Goal: Use online tool/utility: Use online tool/utility

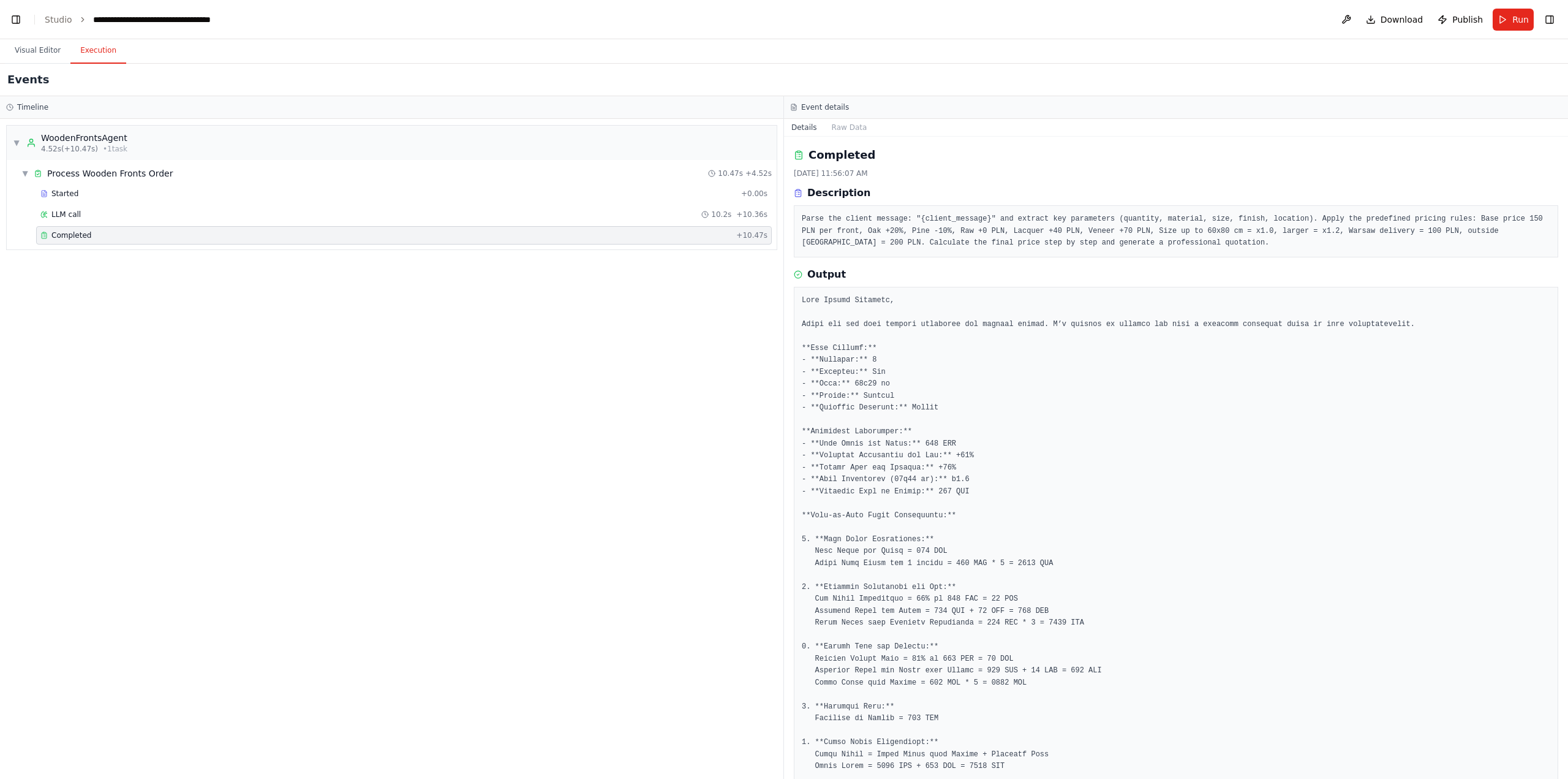
click at [22, 50] on button "Visual Editor" at bounding box center [38, 50] width 66 height 26
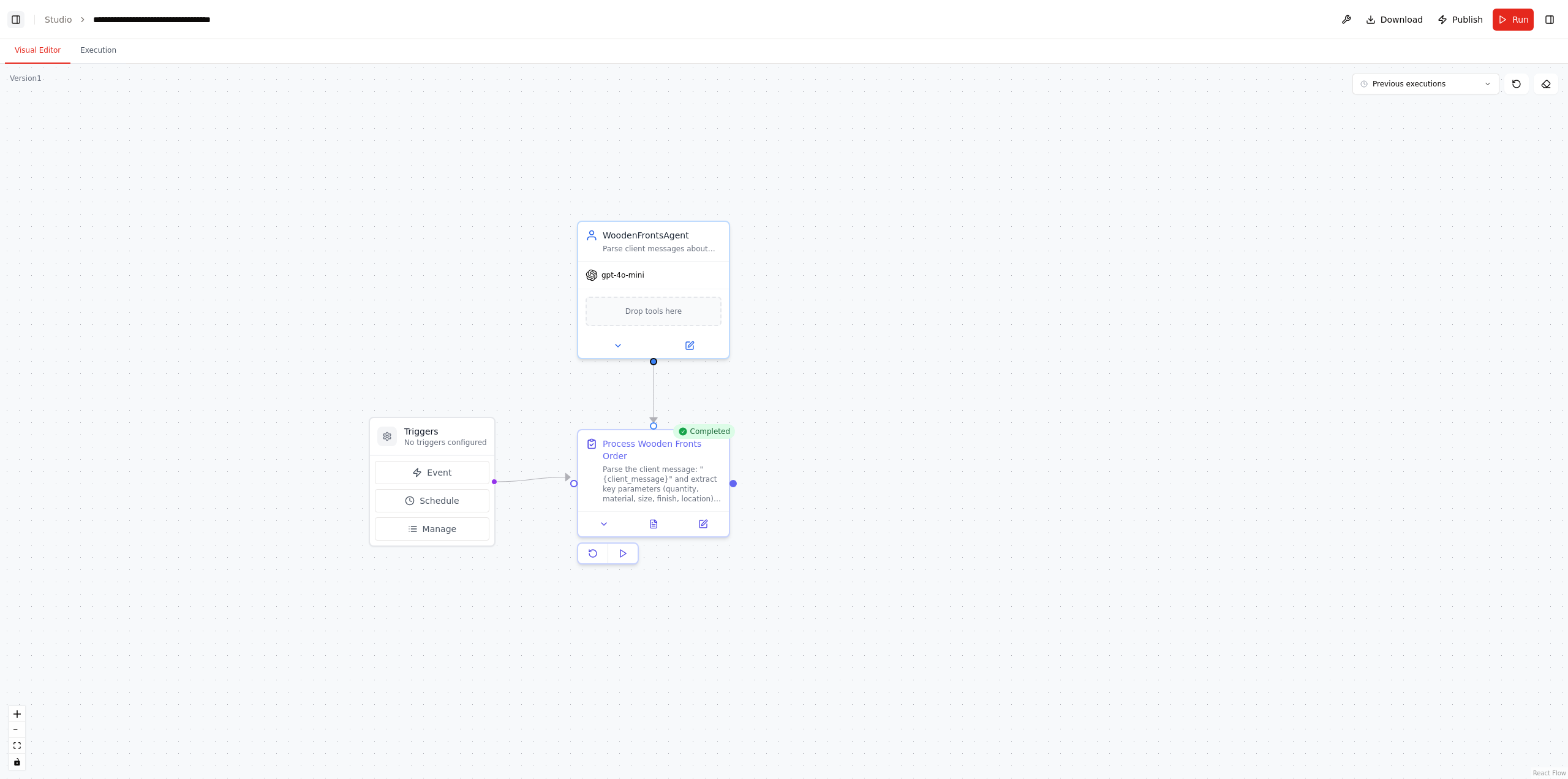
click at [13, 19] on button "Toggle Left Sidebar" at bounding box center [16, 20] width 17 height 17
click at [15, 22] on button "Toggle Left Sidebar" at bounding box center [16, 20] width 17 height 17
drag, startPoint x: 501, startPoint y: 276, endPoint x: 367, endPoint y: 268, distance: 134.2
click at [367, 268] on div ".deletable-edge-delete-btn { width: 20px; height: 20px; border: 0px solid #ffff…" at bounding box center [784, 421] width 1568 height 715
click at [705, 516] on button at bounding box center [703, 521] width 42 height 15
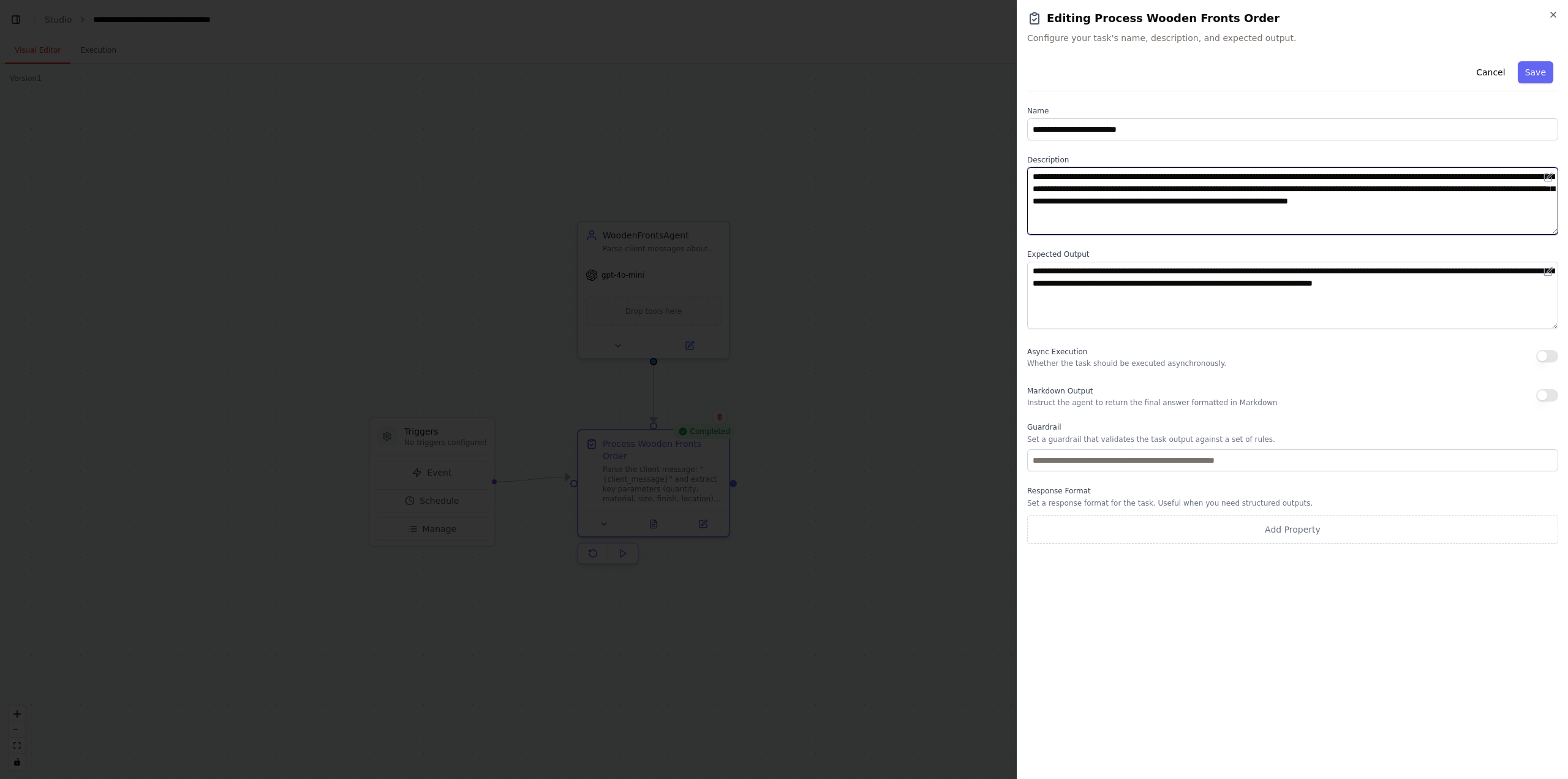
drag, startPoint x: 1135, startPoint y: 209, endPoint x: 1083, endPoint y: 190, distance: 55.4
click at [1083, 190] on textarea "**********" at bounding box center [1293, 201] width 531 height 67
click at [1144, 217] on textarea "**********" at bounding box center [1293, 201] width 531 height 67
drag, startPoint x: 1132, startPoint y: 176, endPoint x: 1194, endPoint y: 176, distance: 62.0
click at [1194, 176] on textarea "**********" at bounding box center [1293, 201] width 531 height 67
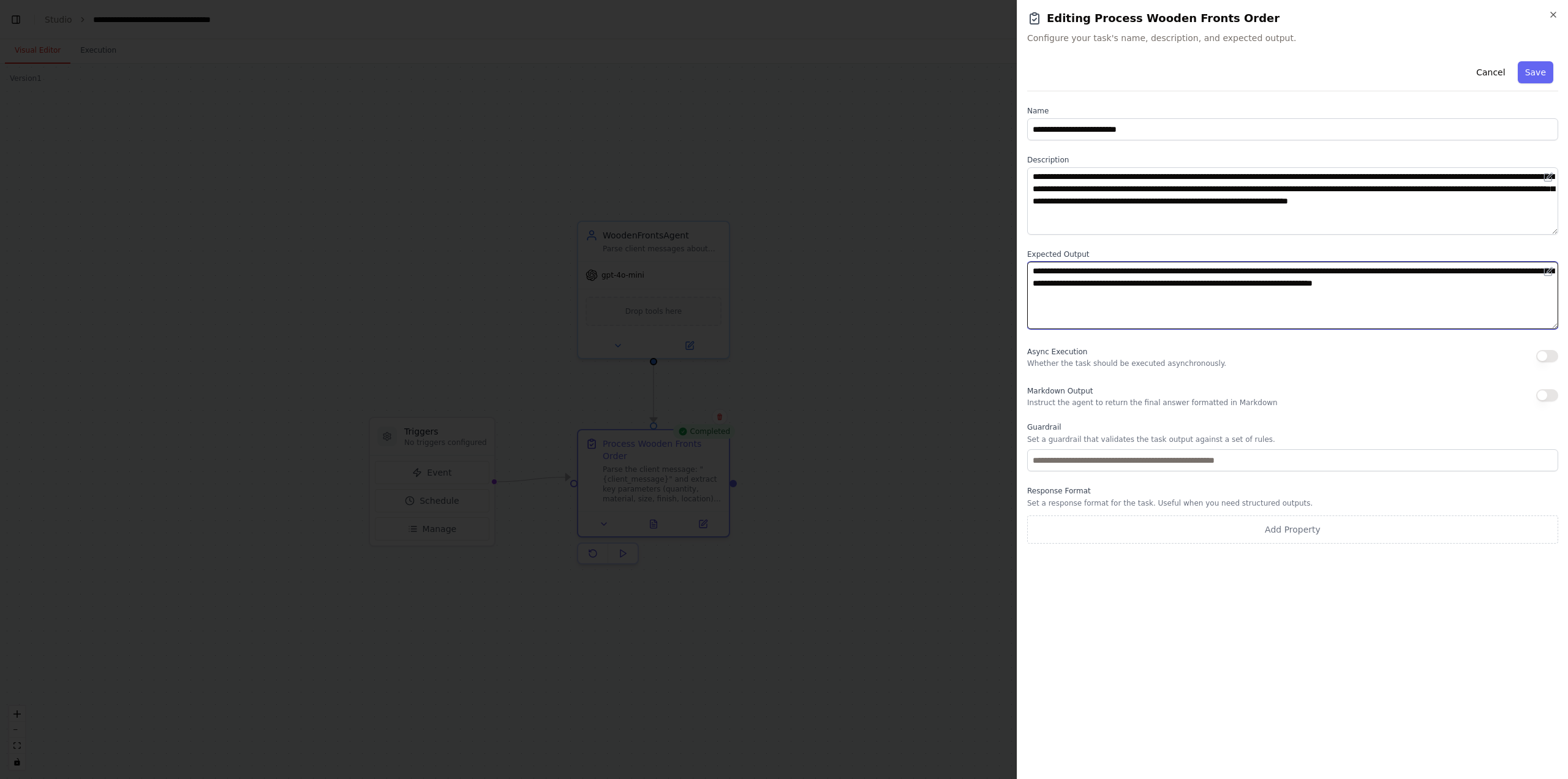
drag, startPoint x: 1031, startPoint y: 269, endPoint x: 1503, endPoint y: 292, distance: 472.6
click at [1503, 292] on textarea "**********" at bounding box center [1293, 295] width 531 height 67
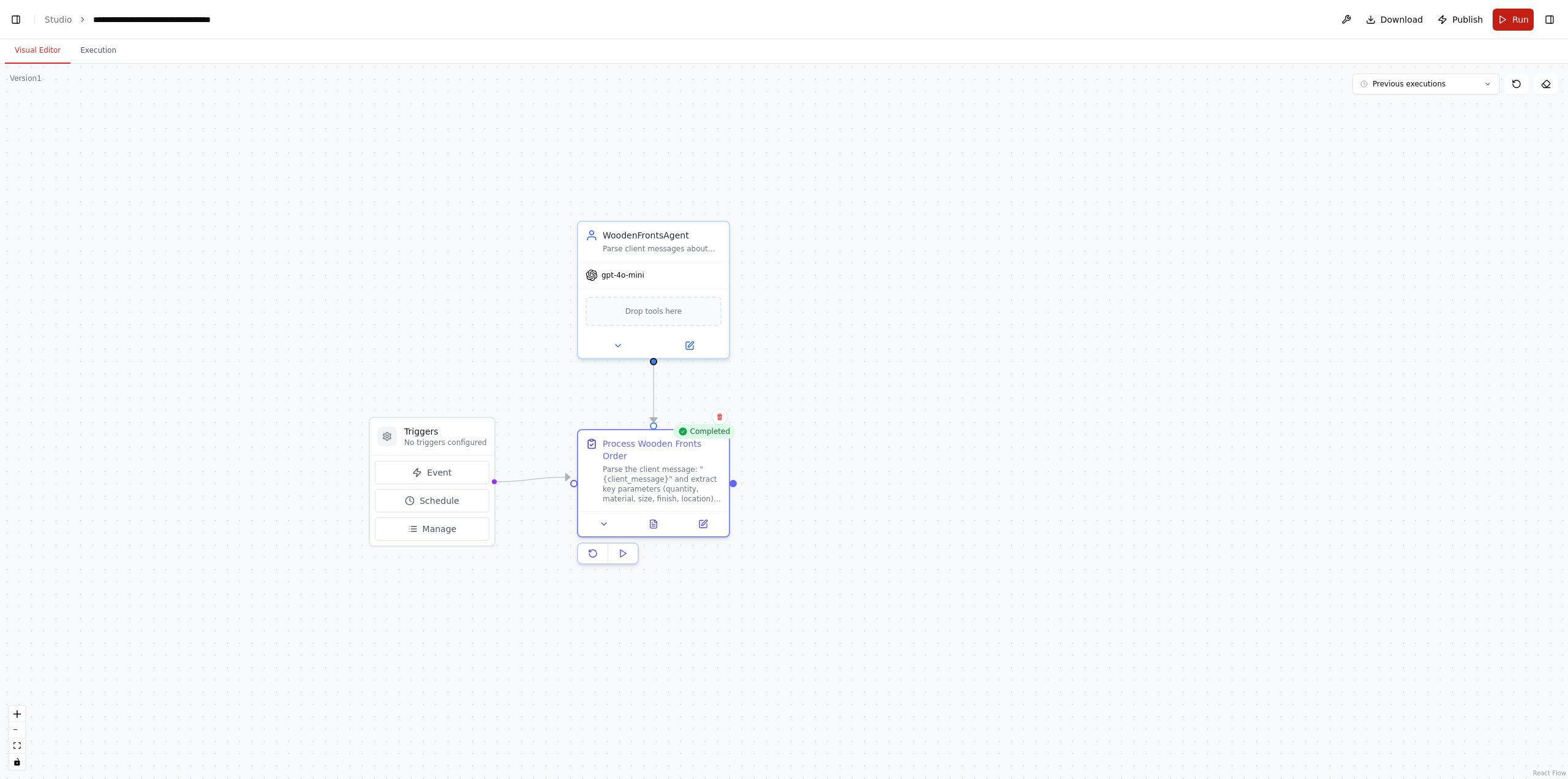
click at [1507, 20] on button "Run" at bounding box center [1513, 20] width 41 height 22
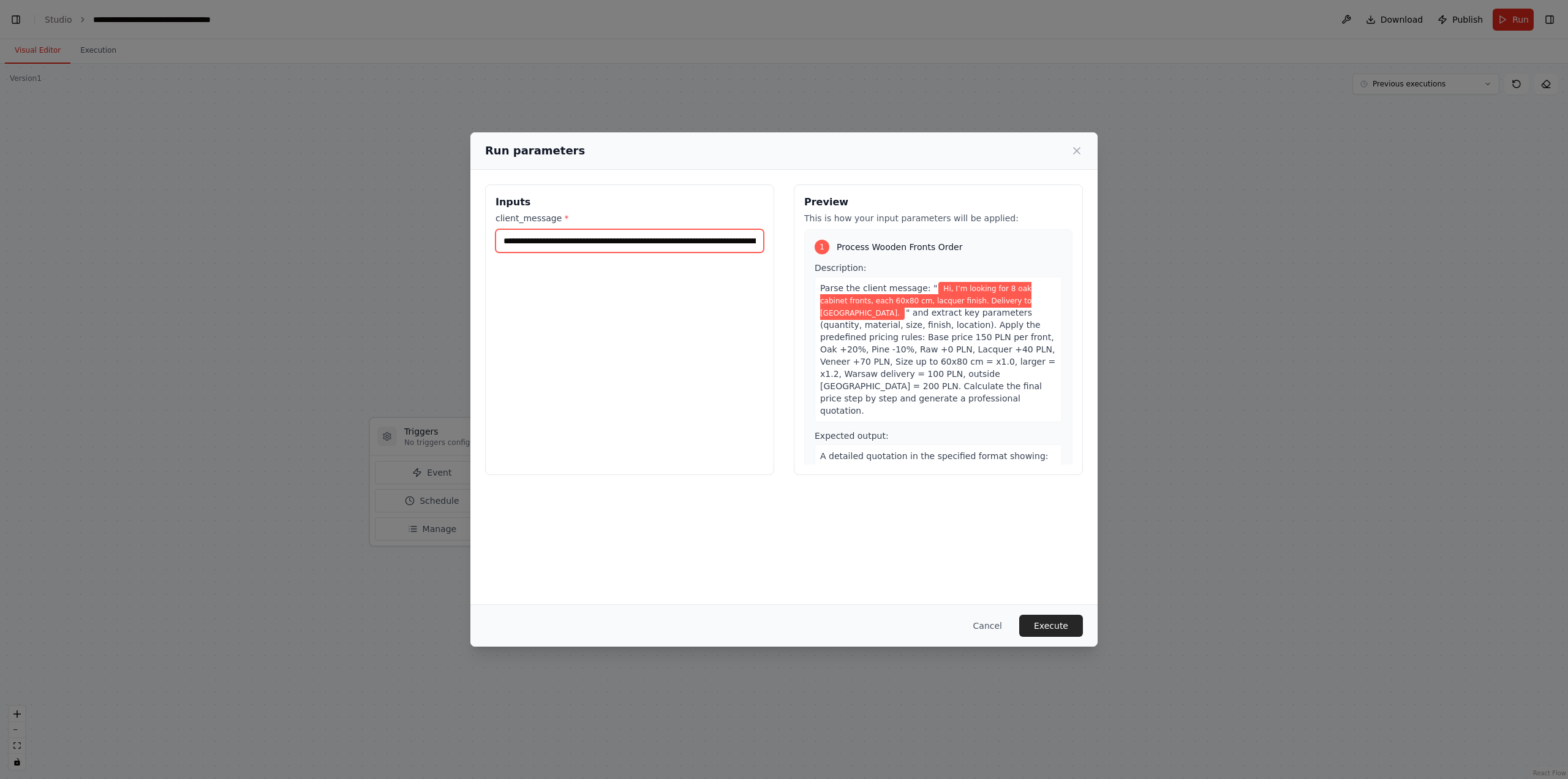
drag, startPoint x: 502, startPoint y: 239, endPoint x: 467, endPoint y: 245, distance: 35.5
click at [467, 245] on div "**********" at bounding box center [784, 390] width 1568 height 779
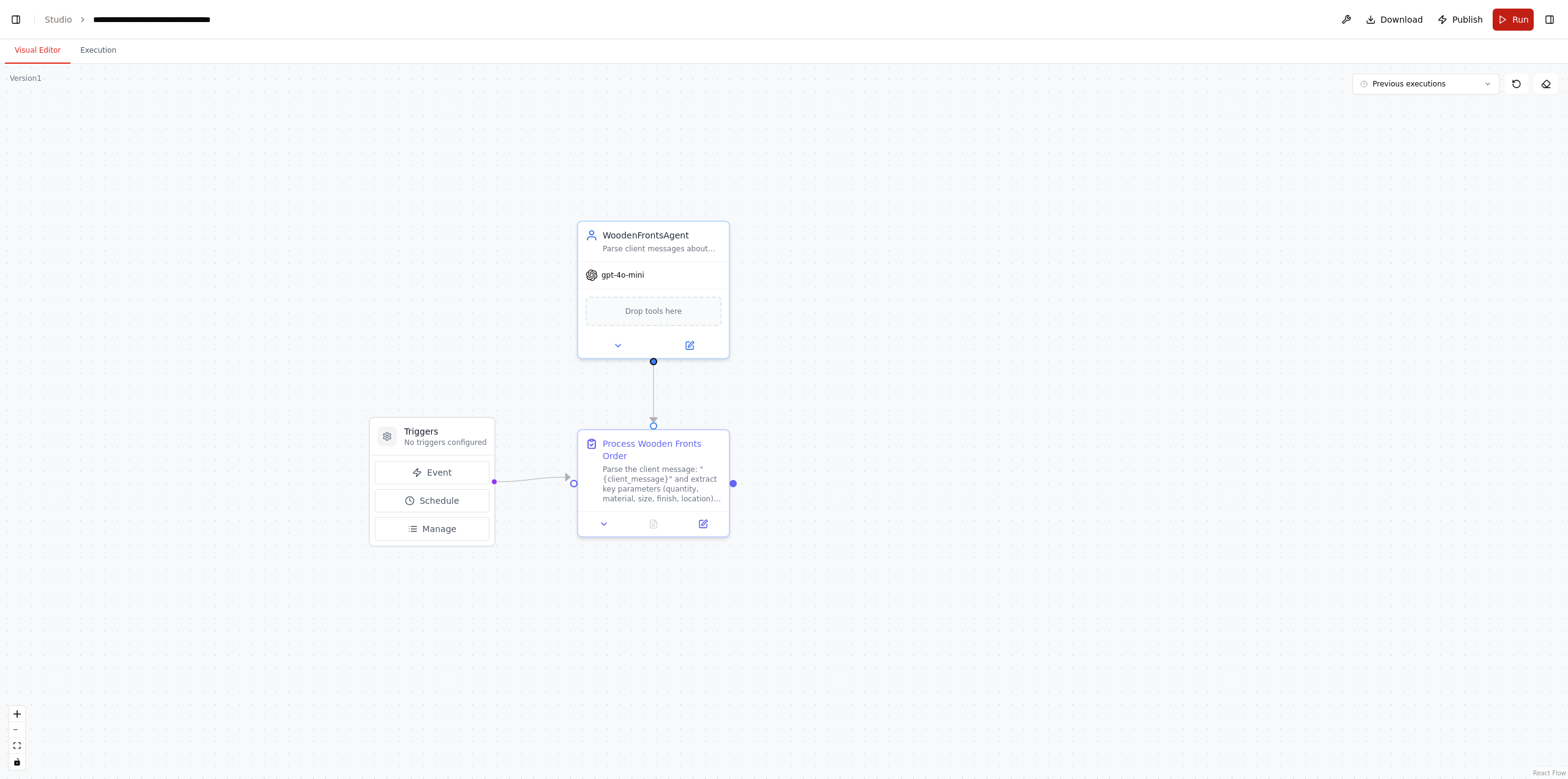
click at [1508, 27] on button "Run" at bounding box center [1513, 20] width 41 height 22
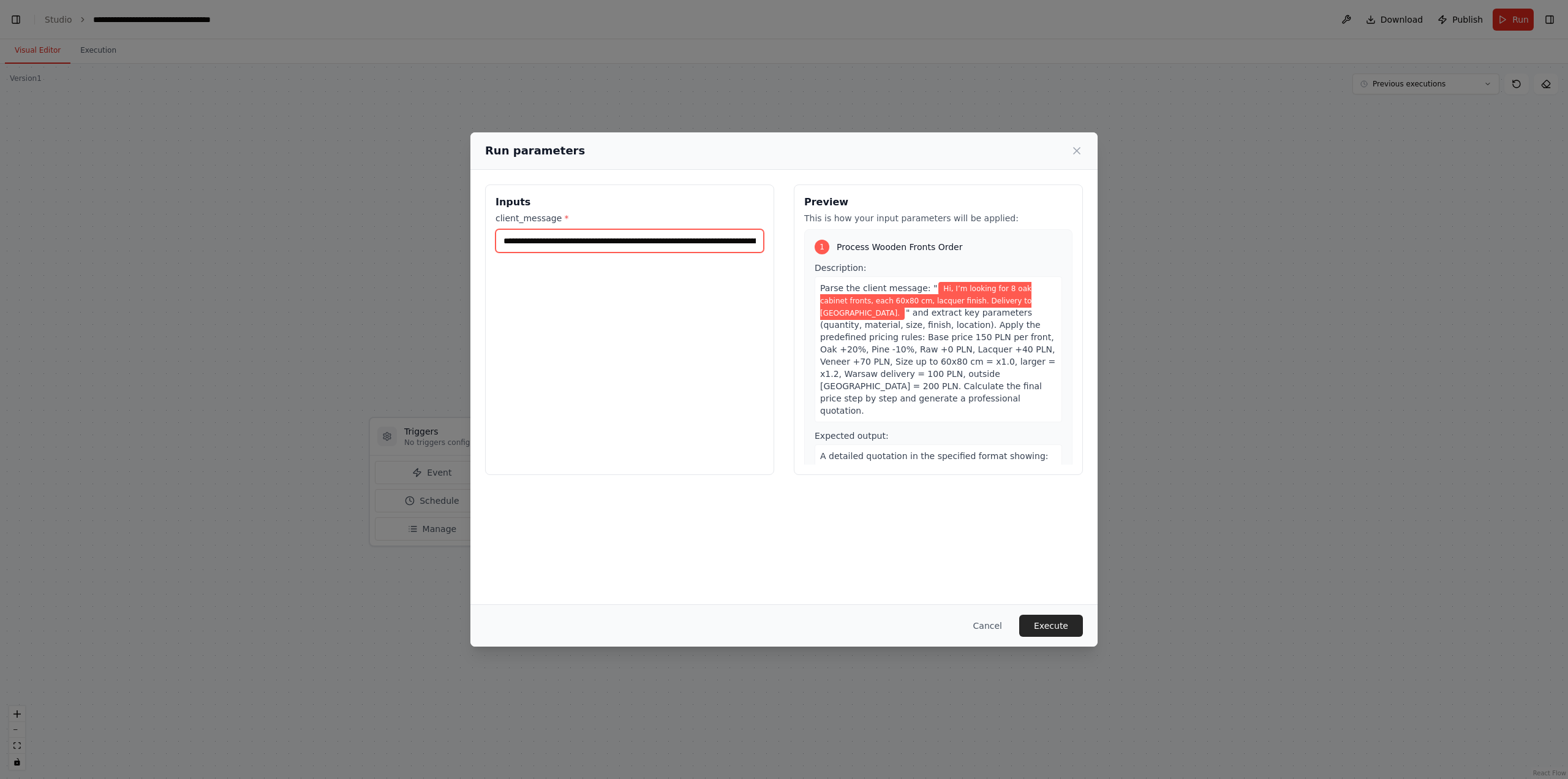
scroll to position [0, 85]
drag, startPoint x: 695, startPoint y: 239, endPoint x: 770, endPoint y: 241, distance: 75.0
click at [770, 241] on div "**********" at bounding box center [630, 329] width 289 height 290
click at [1046, 627] on button "Execute" at bounding box center [1051, 626] width 64 height 22
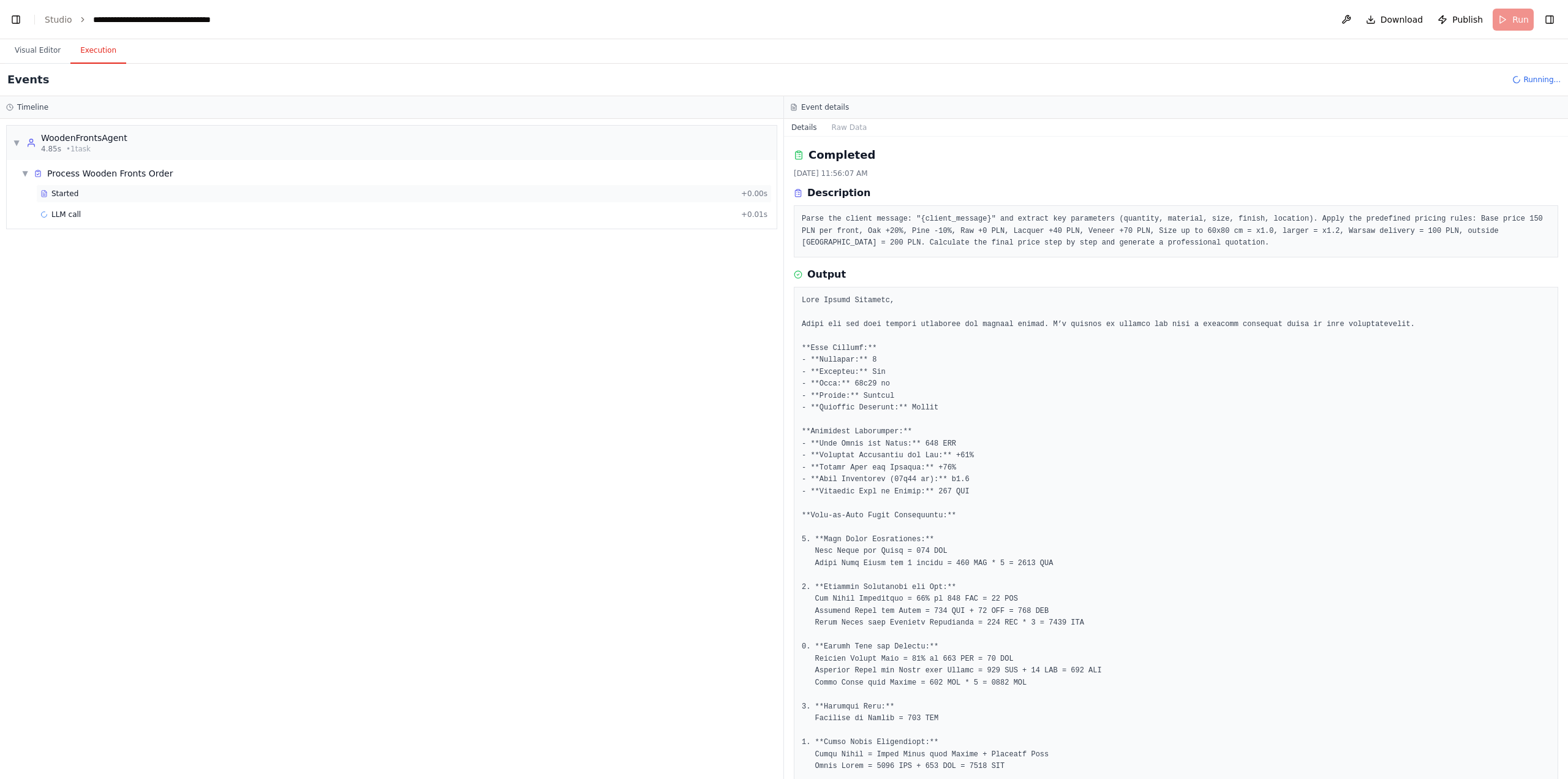
click at [86, 193] on div "Started" at bounding box center [388, 194] width 696 height 10
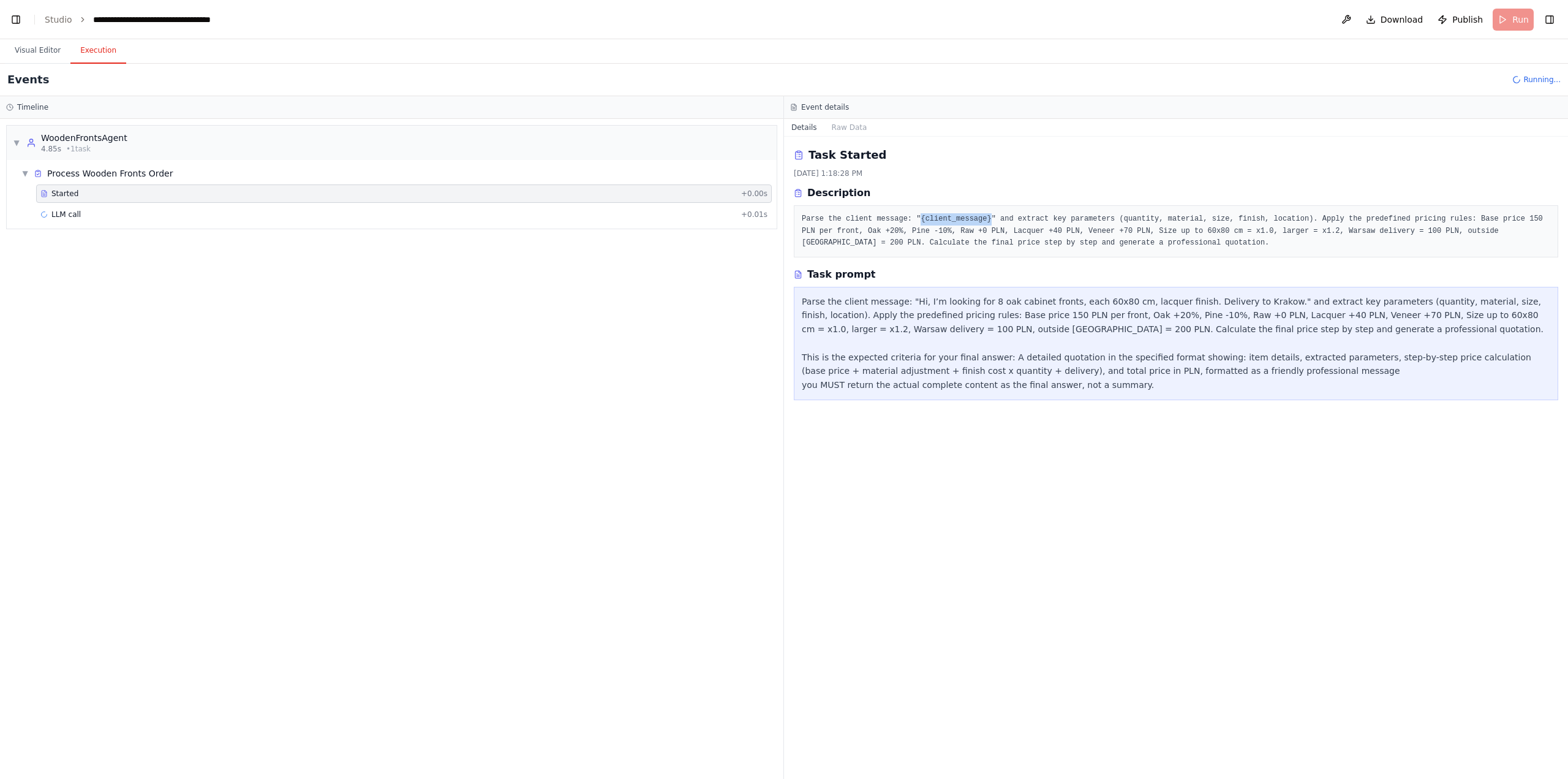
drag, startPoint x: 910, startPoint y: 216, endPoint x: 976, endPoint y: 215, distance: 66.0
click at [976, 215] on pre "Parse the client message: "{client_message}" and extract key parameters (quanti…" at bounding box center [1176, 231] width 749 height 36
click at [206, 238] on div "Completed" at bounding box center [388, 235] width 696 height 10
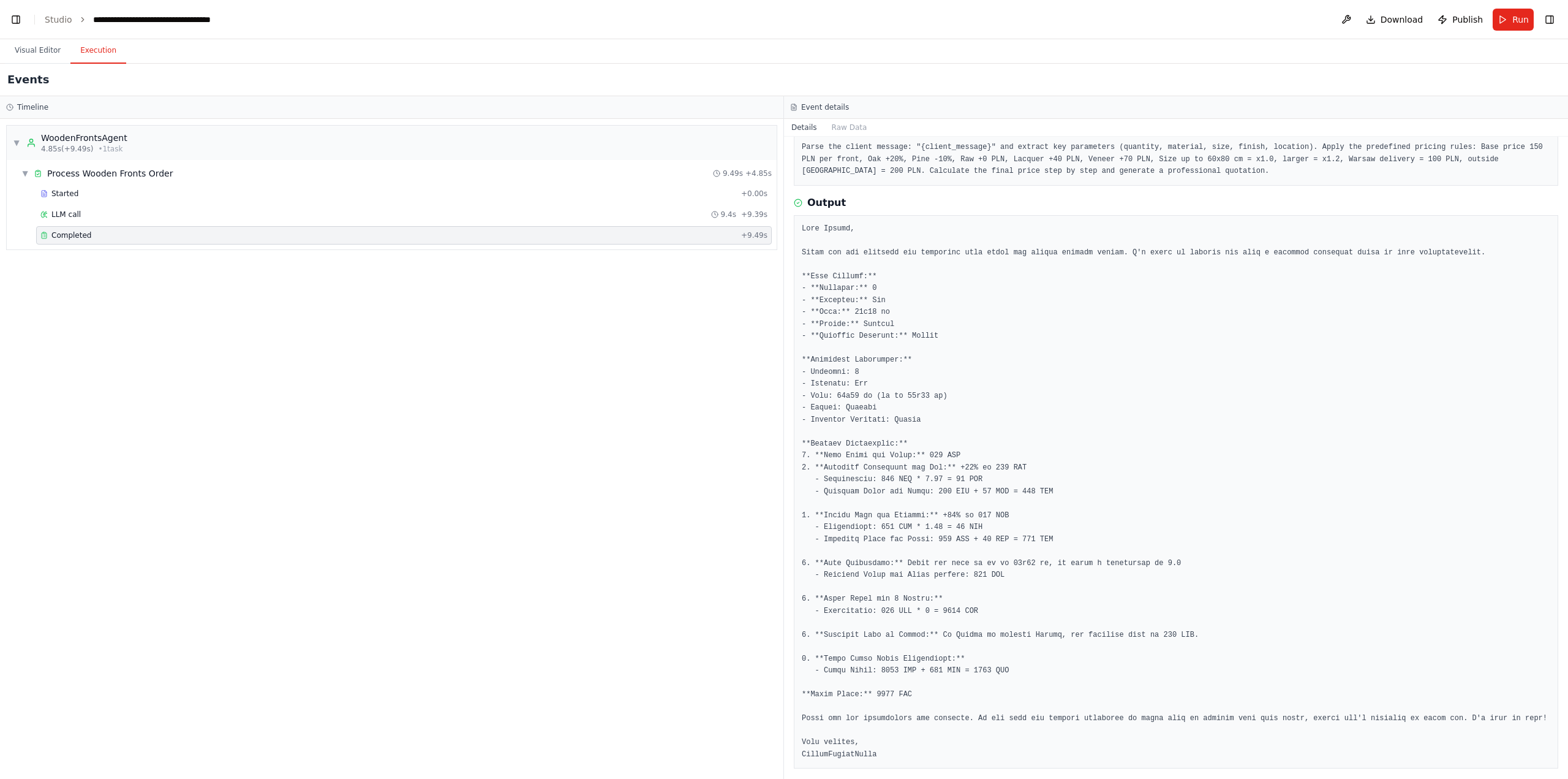
scroll to position [81, 0]
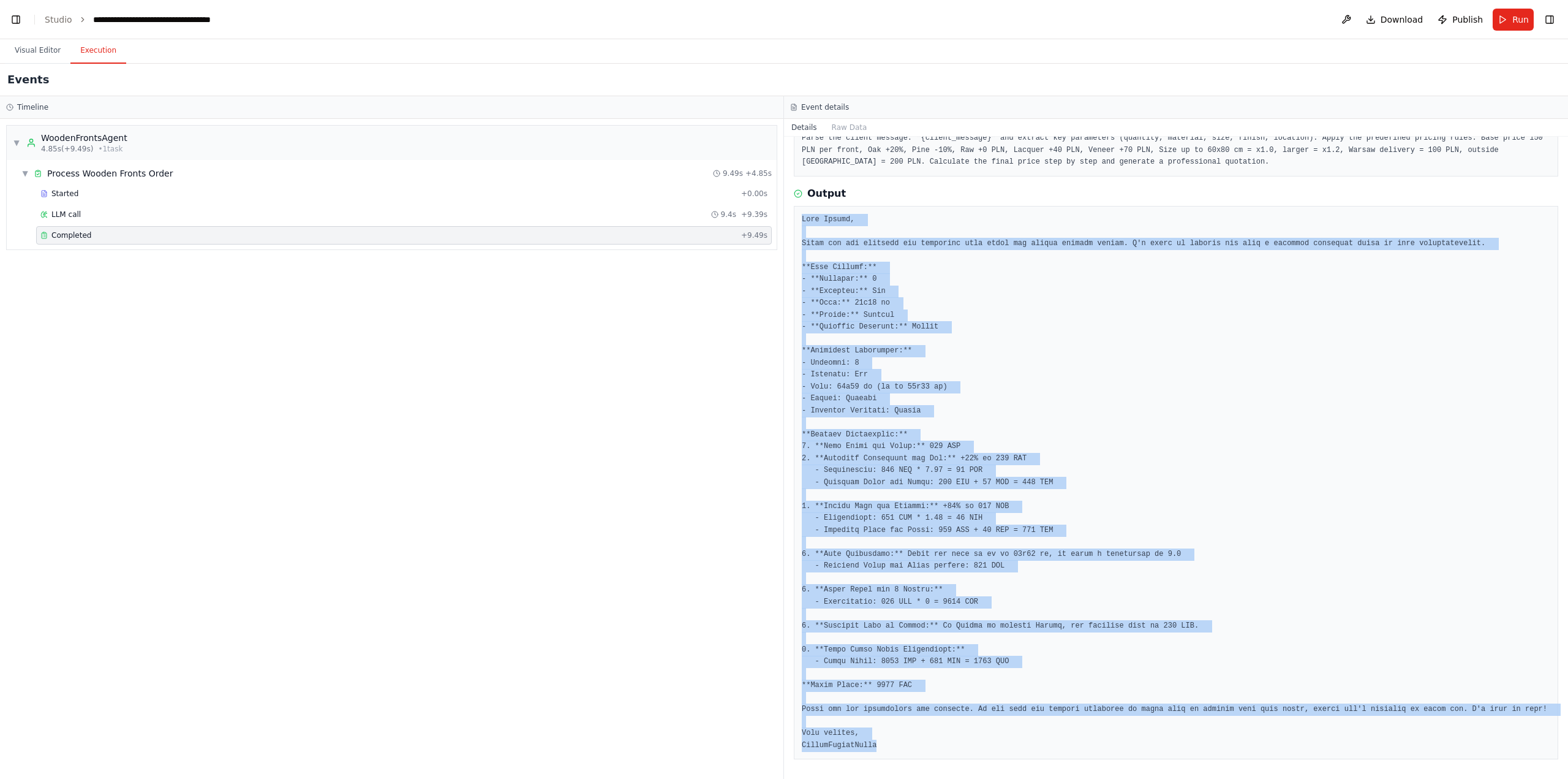
drag, startPoint x: 885, startPoint y: 743, endPoint x: 795, endPoint y: 223, distance: 527.7
click at [795, 223] on div at bounding box center [1177, 483] width 765 height 554
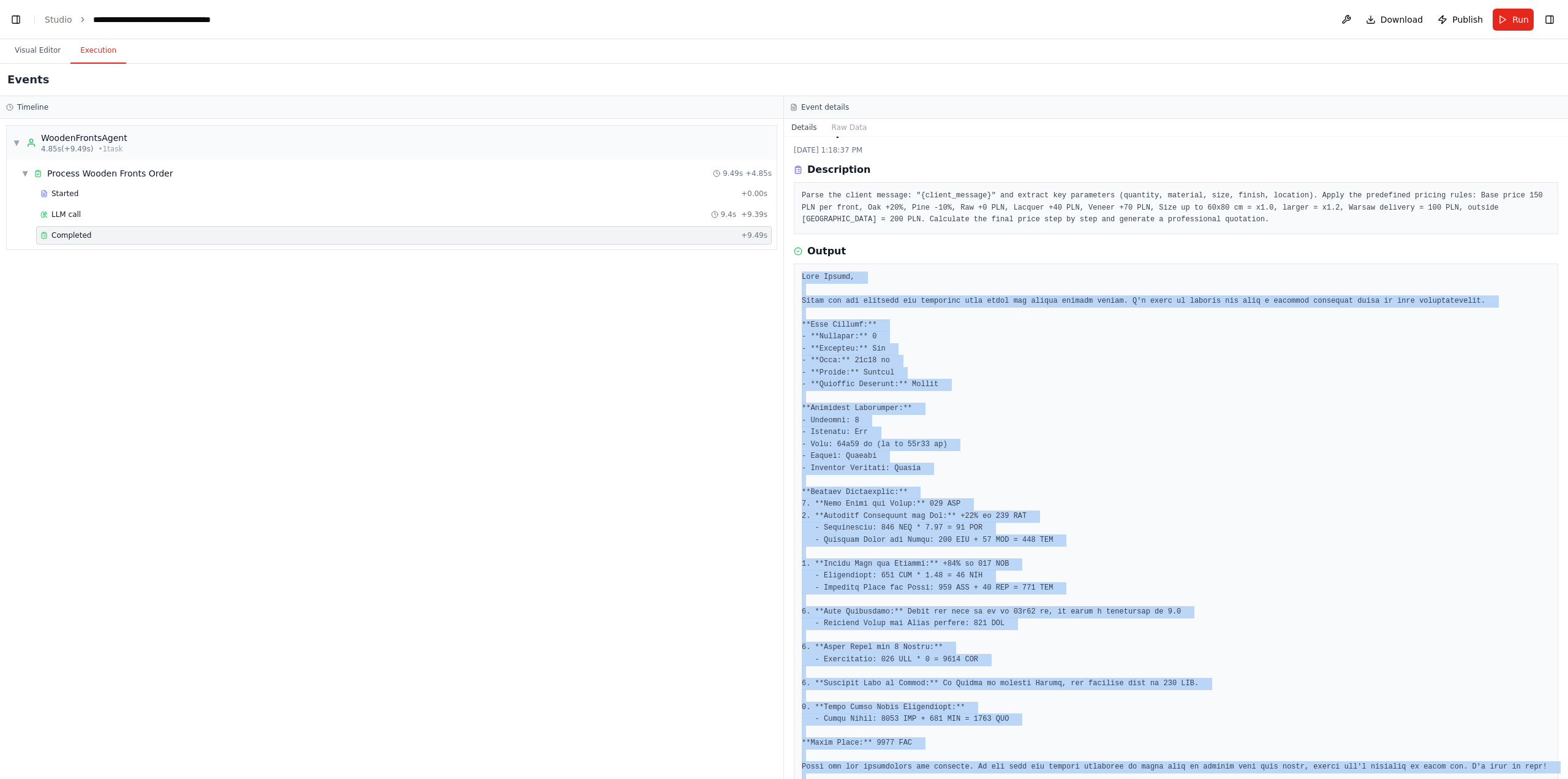
scroll to position [20, 0]
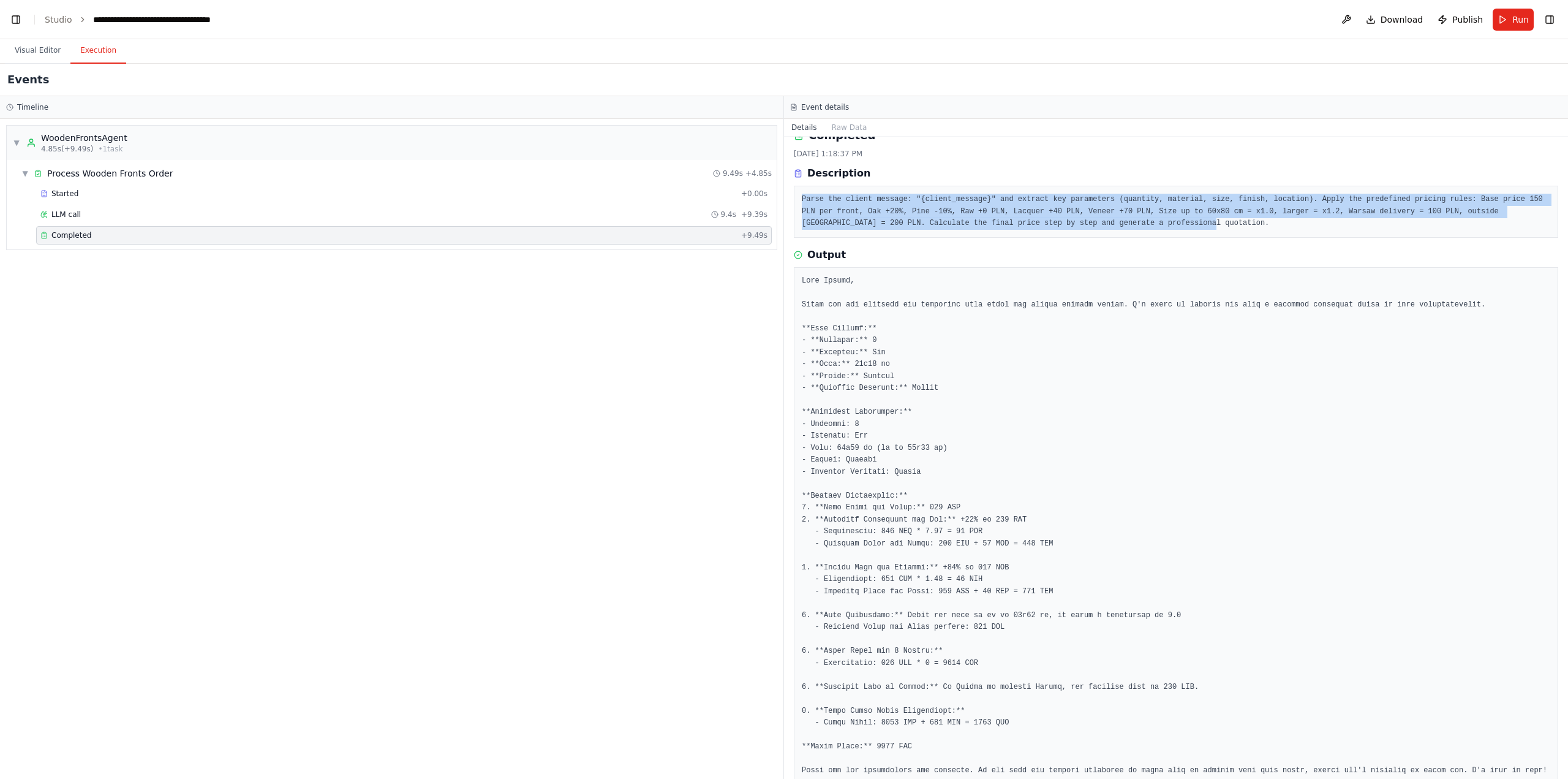
drag, startPoint x: 1054, startPoint y: 222, endPoint x: 796, endPoint y: 192, distance: 259.7
click at [796, 192] on div "Parse the client message: "{client_message}" and extract key parameters (quanti…" at bounding box center [1177, 212] width 765 height 52
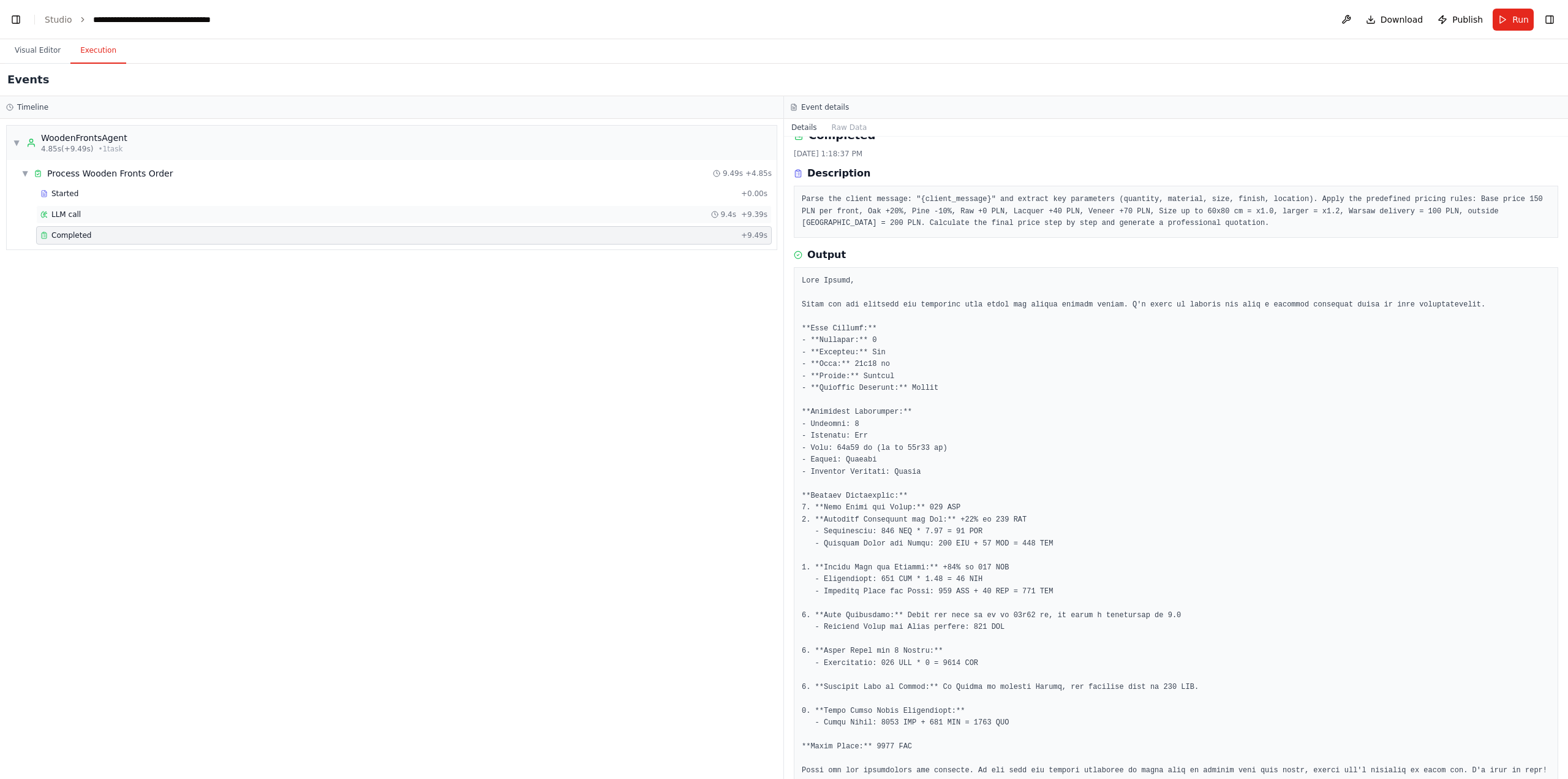
click at [245, 214] on div "LLM call 9.4s + 9.39s" at bounding box center [404, 215] width 727 height 10
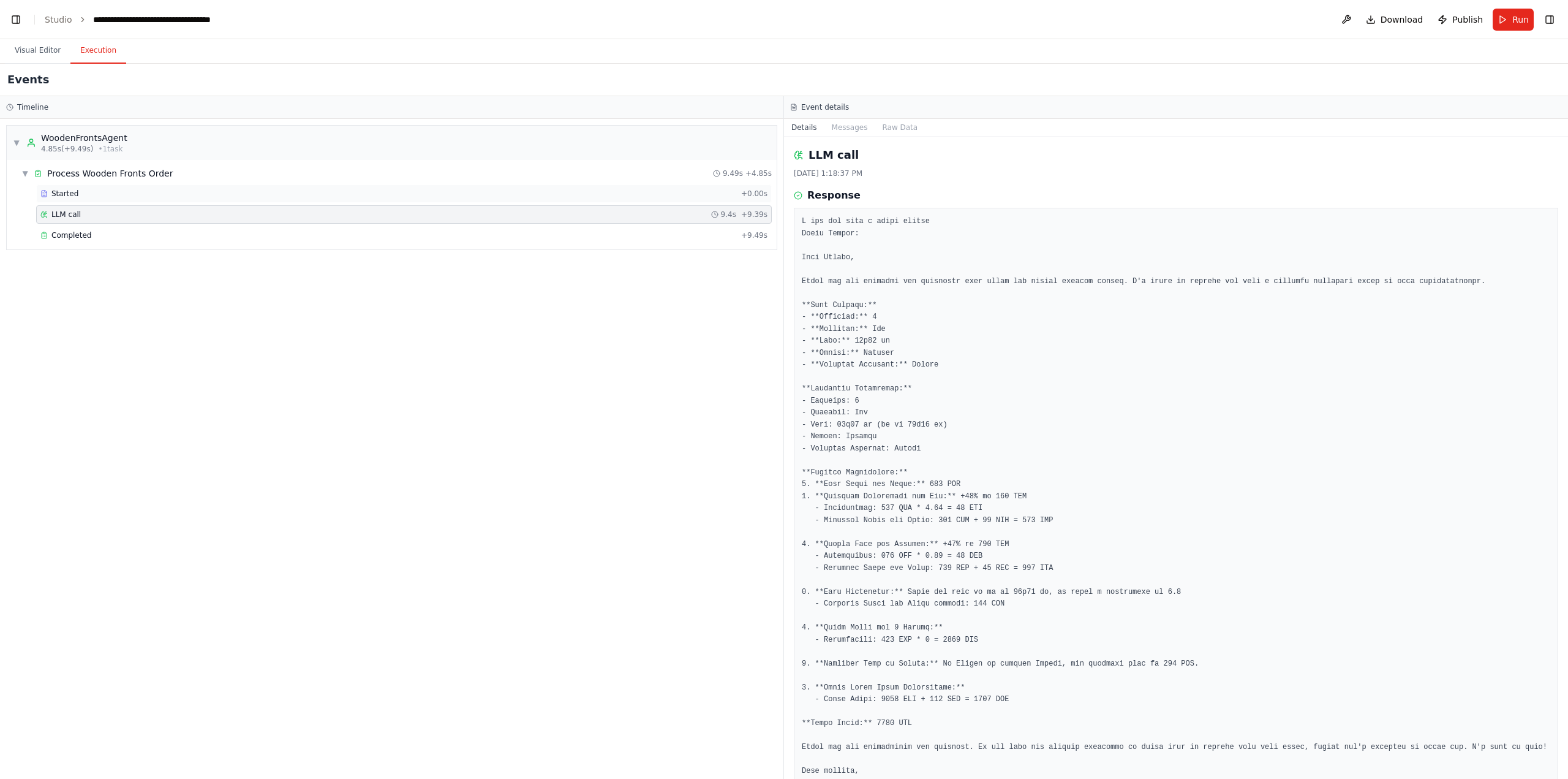
click at [278, 191] on div "Started" at bounding box center [388, 194] width 696 height 10
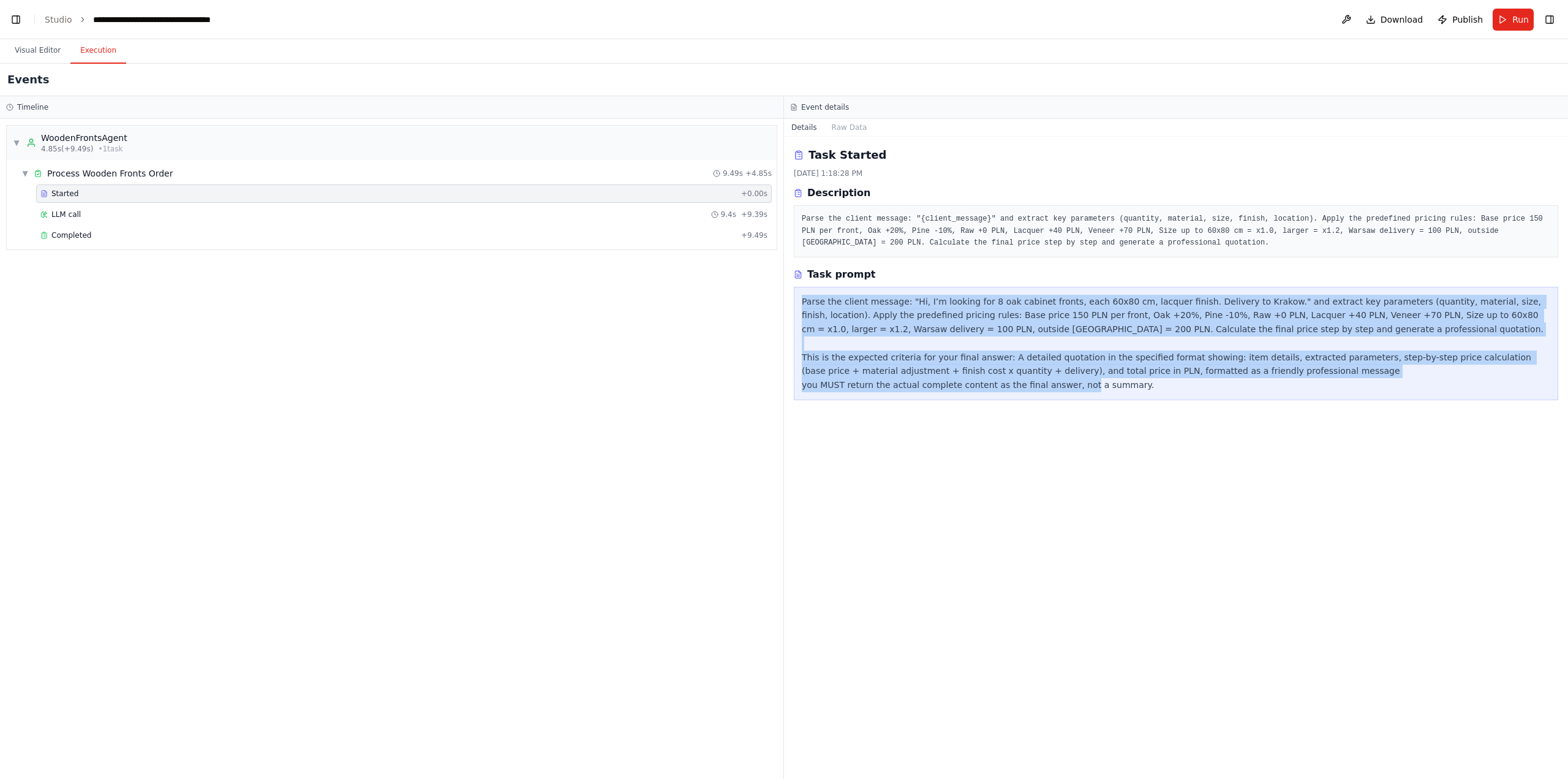
drag, startPoint x: 1117, startPoint y: 387, endPoint x: 798, endPoint y: 294, distance: 332.3
click at [798, 294] on div "Parse the client message: "Hi, I’m looking for 8 oak cabinet fronts, each 60x80…" at bounding box center [1177, 343] width 765 height 113
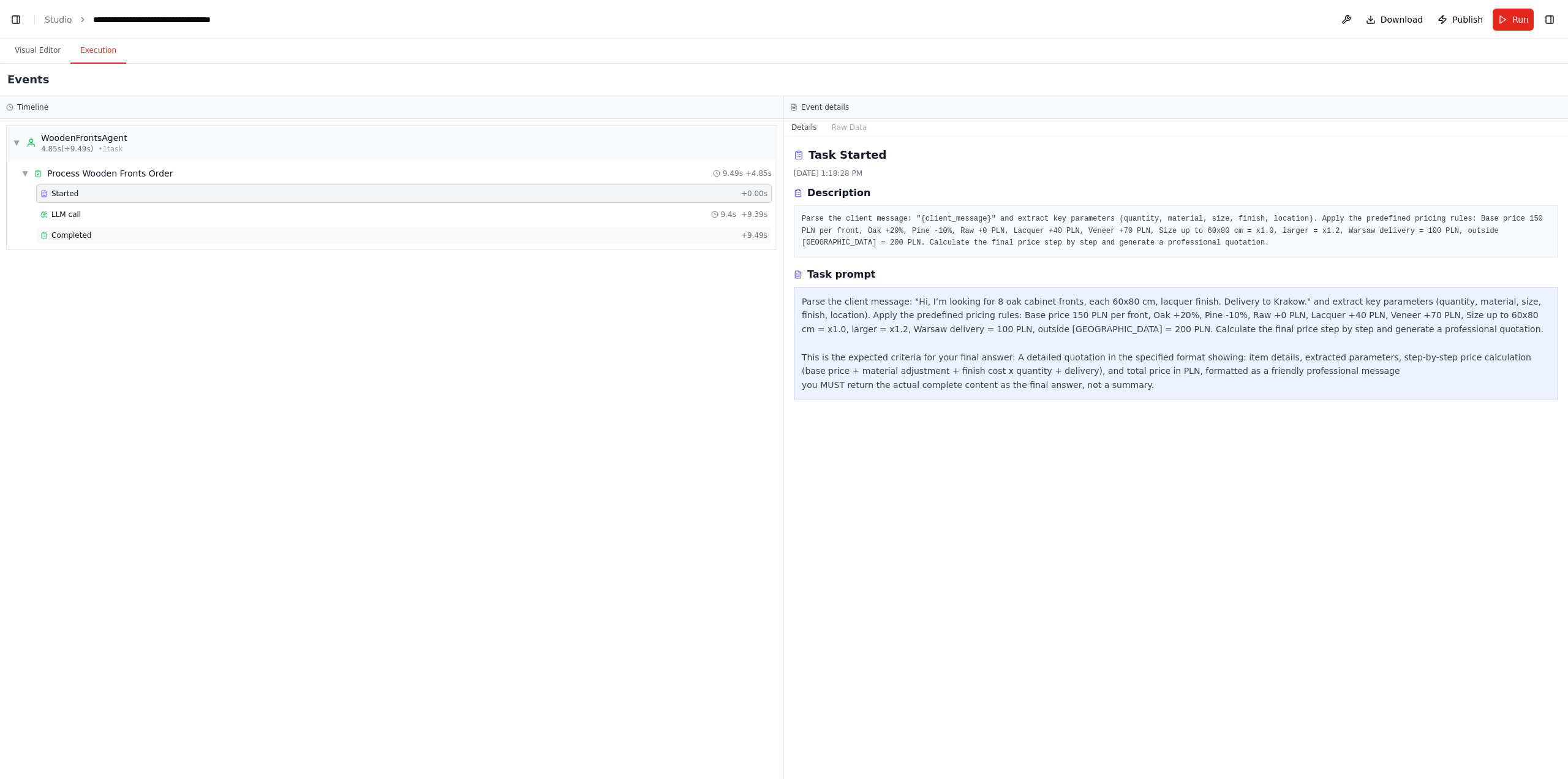
click at [137, 242] on div "Completed + 9.49s" at bounding box center [404, 235] width 735 height 18
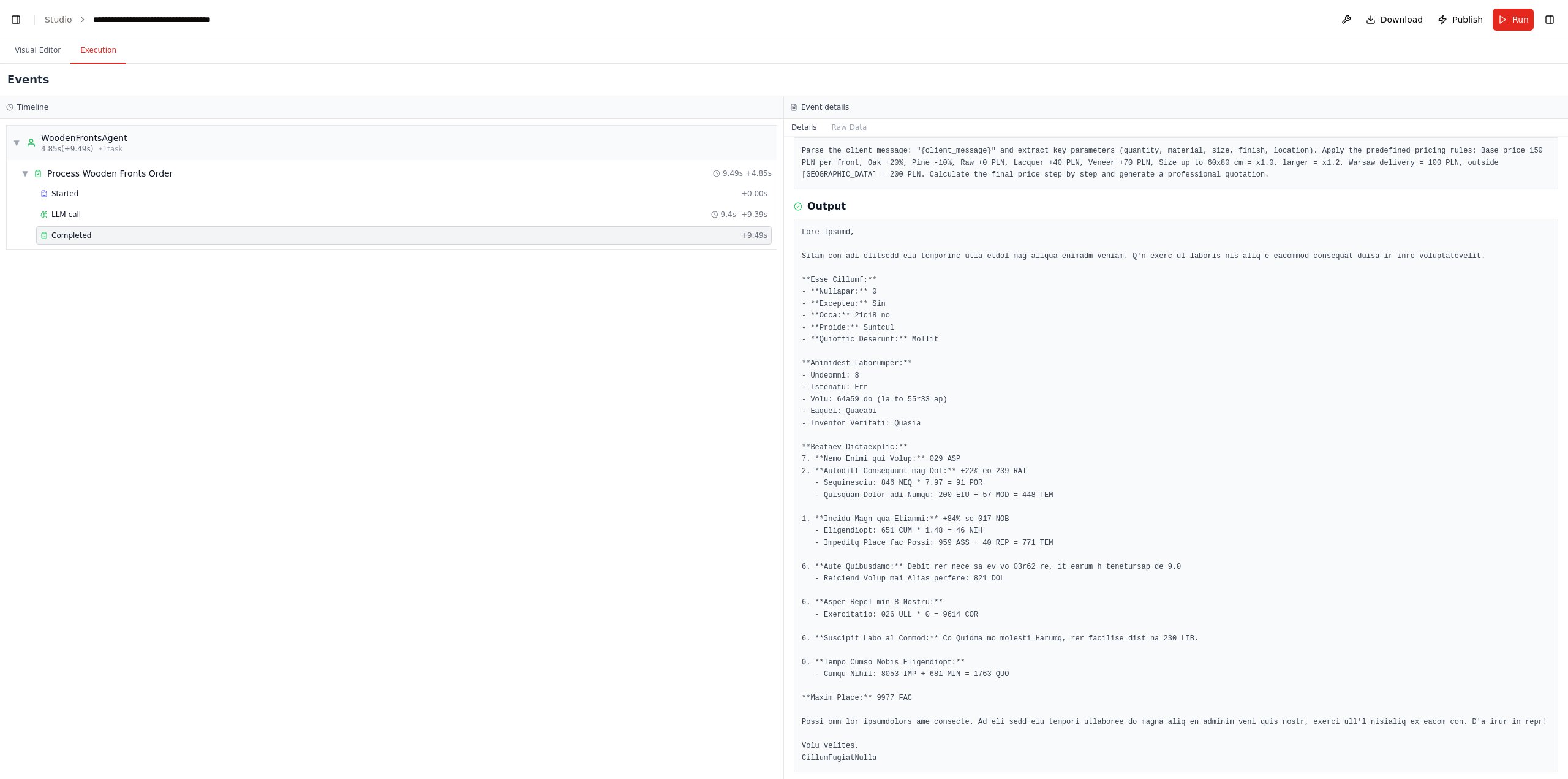
scroll to position [81, 0]
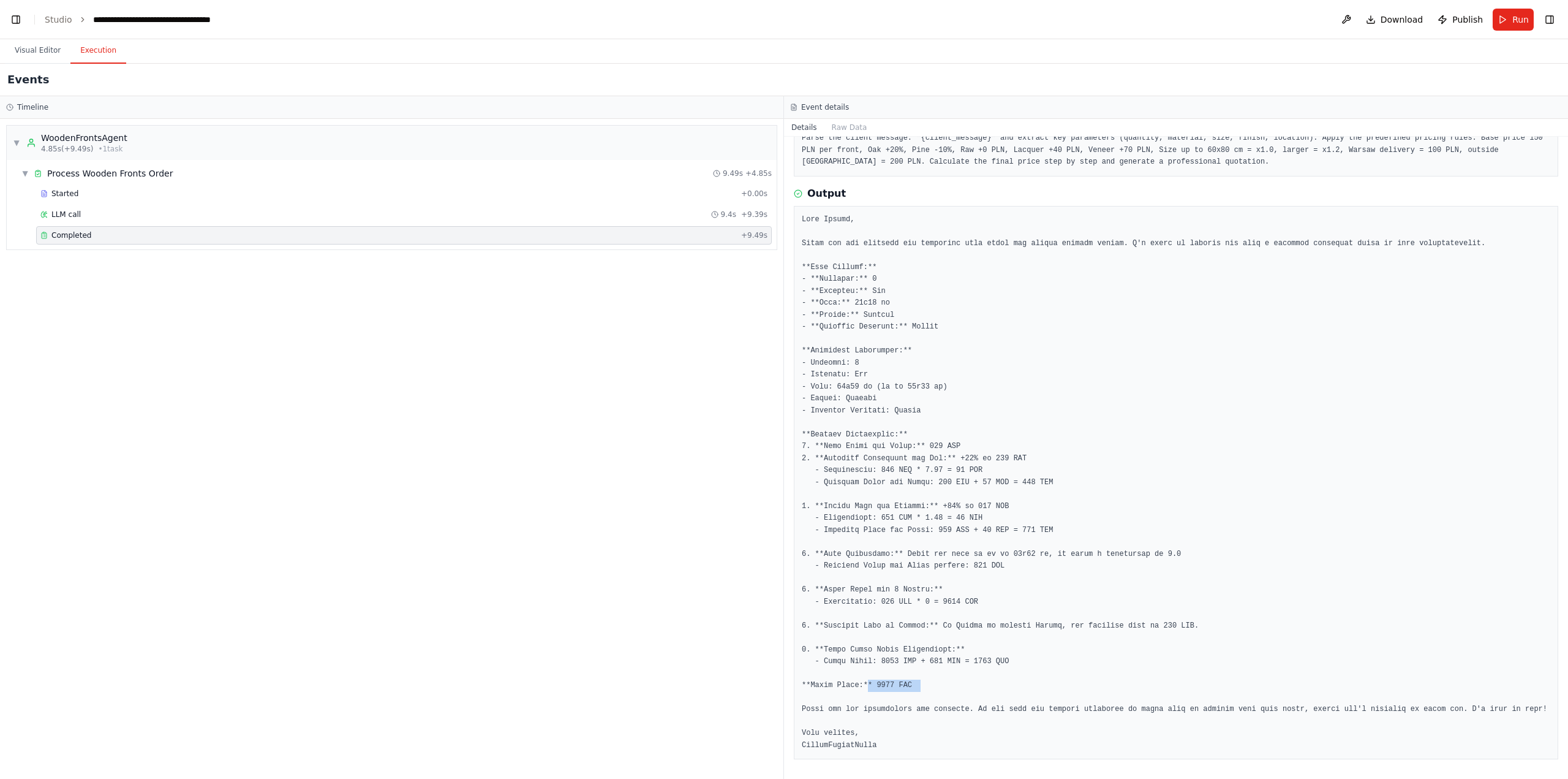
drag, startPoint x: 923, startPoint y: 686, endPoint x: 863, endPoint y: 683, distance: 60.1
click at [863, 683] on pre at bounding box center [1176, 483] width 749 height 538
click at [23, 59] on button "Visual Editor" at bounding box center [38, 50] width 66 height 26
